Goal: Task Accomplishment & Management: Complete application form

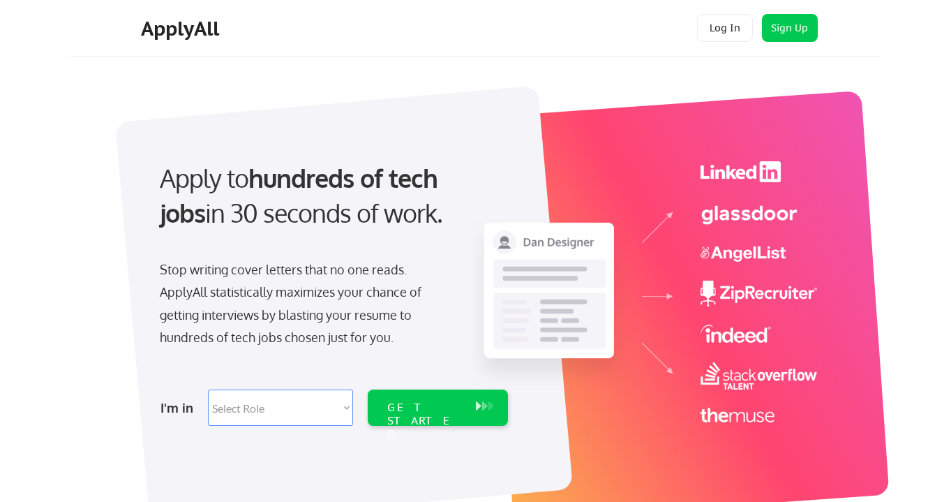
click at [258, 408] on select "Select Role Software Engineering Product Management Customer Success Sales UI/U…" at bounding box center [280, 407] width 145 height 36
select select ""sales""
click at [208, 389] on select "Select Role Software Engineering Product Management Customer Success Sales UI/U…" at bounding box center [280, 407] width 145 height 36
select select ""sales""
click at [440, 405] on div "GET STARTED" at bounding box center [424, 421] width 75 height 40
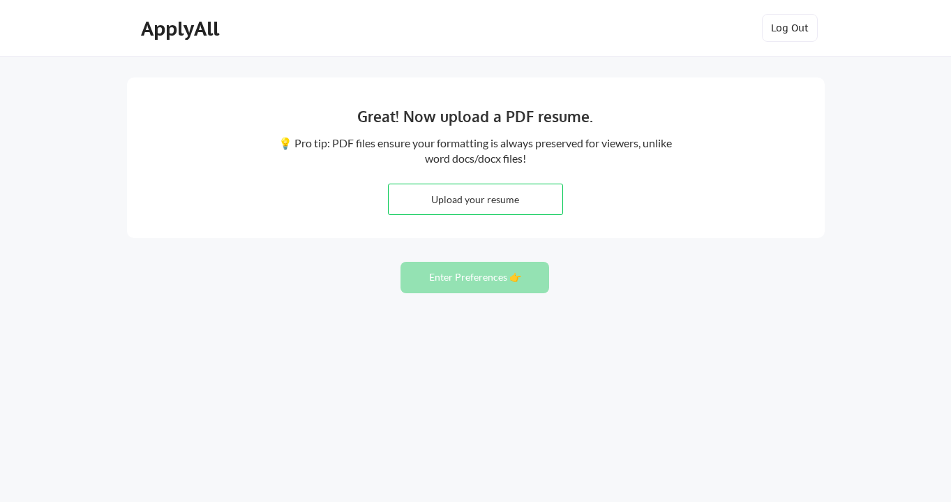
click at [484, 195] on input "file" at bounding box center [476, 199] width 174 height 30
